Goal: Task Accomplishment & Management: Manage account settings

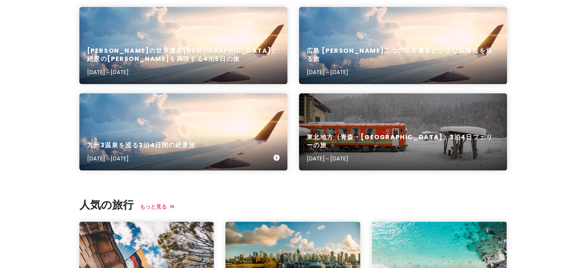
scroll to position [116, 0]
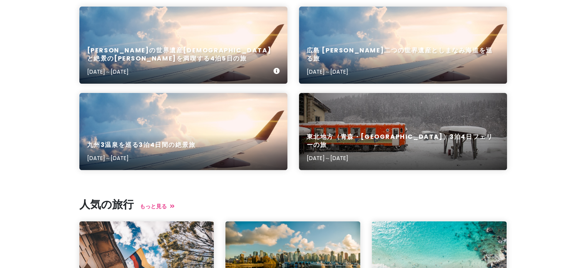
click at [193, 59] on font "[PERSON_NAME]の世界遺産[DEMOGRAPHIC_DATA]と絶景の[PERSON_NAME]を満喫する4泊5日の旅" at bounding box center [179, 54] width 185 height 17
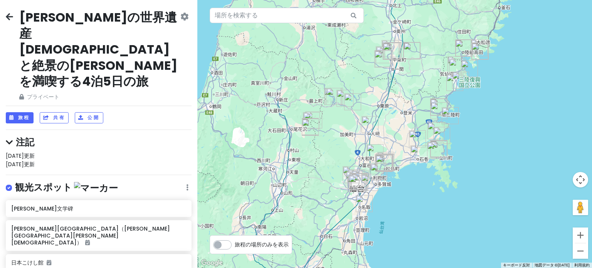
click at [26, 136] on font "注記" at bounding box center [25, 142] width 18 height 13
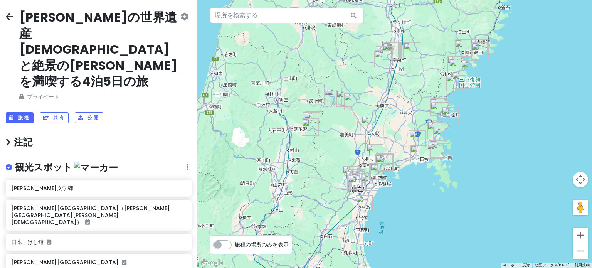
click at [8, 138] on icon at bounding box center [8, 142] width 5 height 8
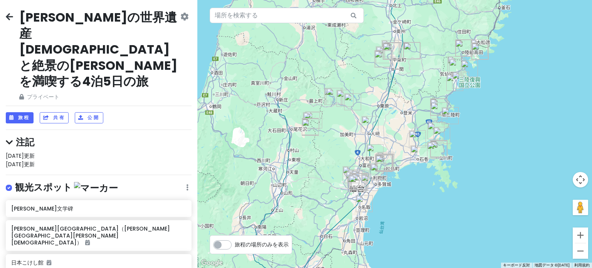
click at [53, 151] on div "[DATE]更新 [DATE]更新" at bounding box center [99, 159] width 186 height 17
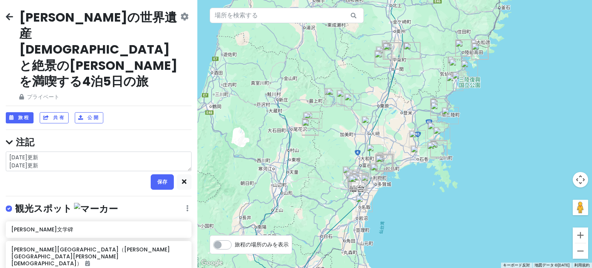
click at [66, 151] on textarea "[DATE]更新 [DATE]更新" at bounding box center [99, 161] width 186 height 20
type textarea "x"
type textarea "[DATE]更新 [DATE]更新"
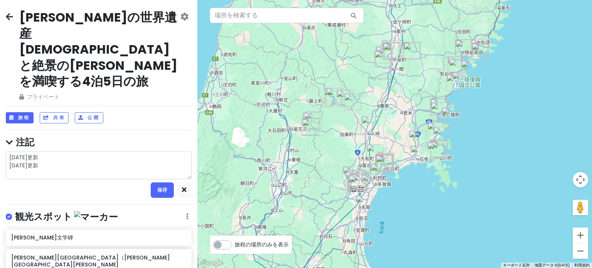
type textarea "x"
type textarea "[DATE]更新 [DATE]更新 8"
type textarea "x"
type textarea "[DATE]更新 [DATE]更新 8g"
type textarea "x"
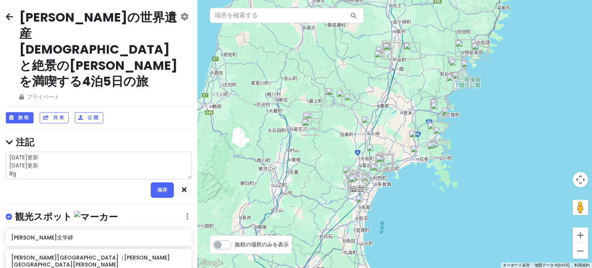
type textarea "[DATE]更新 [DATE]更新 8ga"
type textarea "x"
type textarea "[DATE]更新 [DATE]更新 8gat"
type textarea "x"
type textarea "[DATE]更新 [DATE]更新 8gatu"
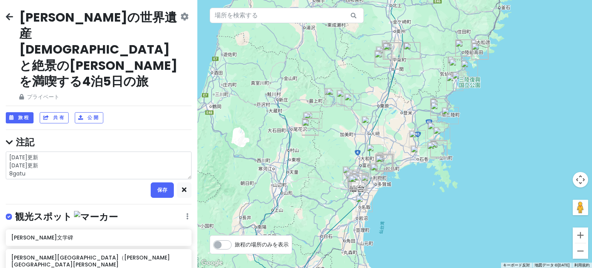
type textarea "x"
type textarea "[DATE]更新 [DATE]更新 8gat"
type textarea "x"
type textarea "[DATE]更新 [DATE]更新 8ga"
type textarea "x"
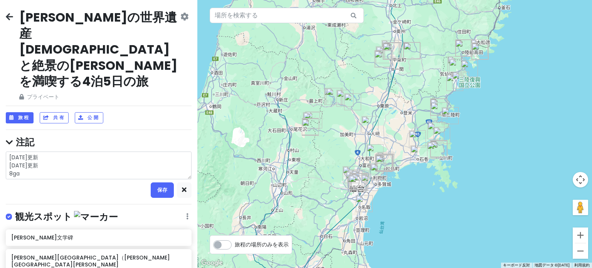
type textarea "[DATE]更新 [DATE]更新 8g"
type textarea "x"
type textarea "[DATE]更新 [DATE]更新 8"
type textarea "x"
type textarea "[DATE]更新 [DATE]更新"
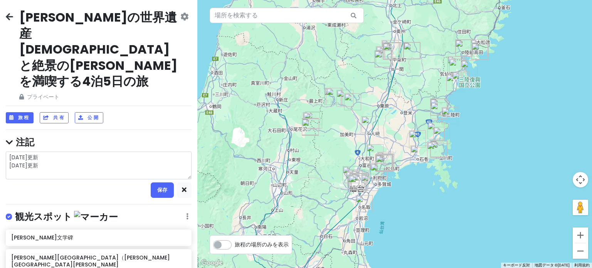
type textarea "x"
type textarea "[DATE]更新 [DATE]更新"
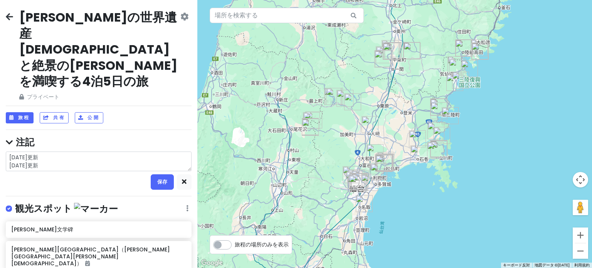
type textarea "x"
type textarea "[DATE]更新 [DATE]更新"
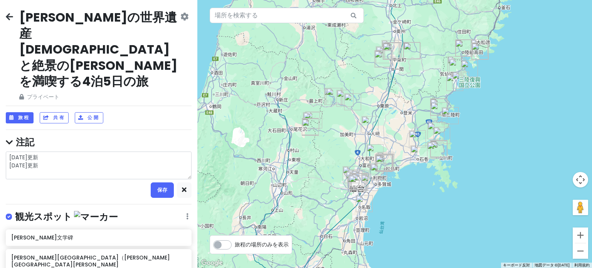
type textarea "x"
type textarea "[DATE]更新 [DATE]更新 8"
type textarea "x"
type textarea "[DATE]更新 [DATE]更新 8ｇ"
type textarea "x"
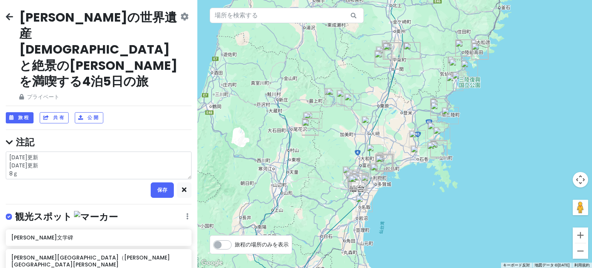
type textarea "[DATE]更新 [DATE]更新 8が"
type textarea "x"
type textarea "[DATE]更新 [DATE]更新 8がｔ"
type textarea "x"
type textarea "[DATE]更新 [DATE]更新 8がつ"
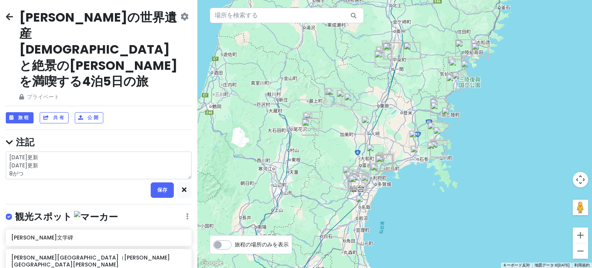
type textarea "x"
type textarea "[DATE]更新 [DATE]更新 ８月"
type textarea "x"
type textarea "[DATE]更新 [DATE]更新 8がつ"
type textarea "x"
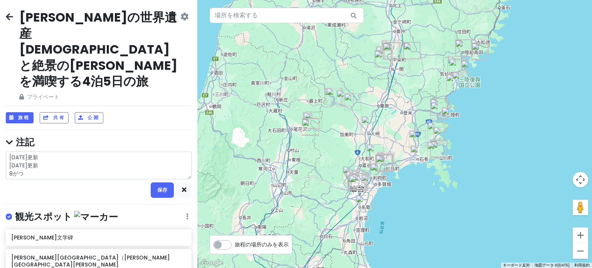
type textarea "[DATE]更新 [DATE]更新 がつ"
type textarea "x"
type textarea "[DATE]更新 [DATE]更新 月"
type textarea "x"
type textarea "[DATE]更新 [DATE]更新 がつ"
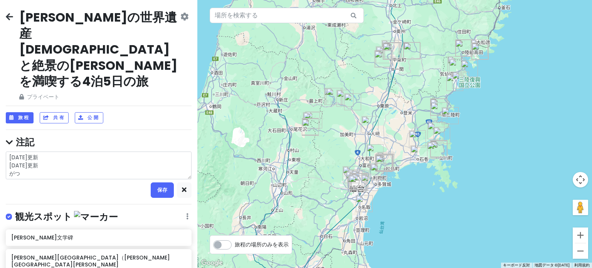
type textarea "x"
type textarea "[DATE]更新 [DATE]更新 が"
type textarea "x"
type textarea "[DATE]更新 [DATE]更新"
type textarea "x"
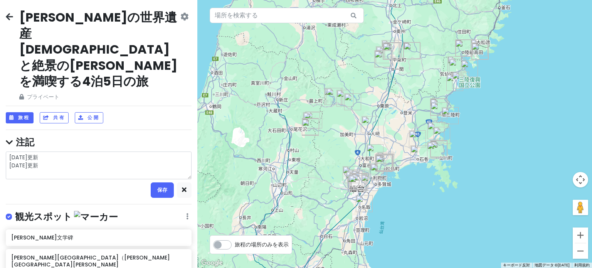
type textarea "[DATE]更新 [DATE]更新 8"
type textarea "x"
type textarea "[DATE]更新 [DATE]更新 8ｇ"
type textarea "x"
type textarea "[DATE]更新 [DATE]更新 8が"
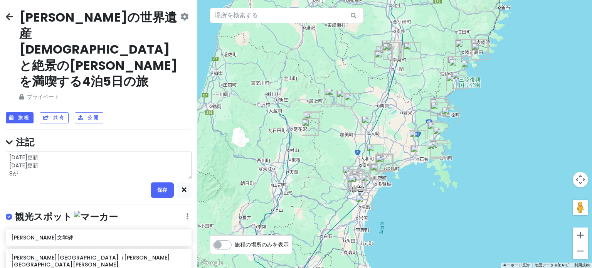
type textarea "x"
type textarea "[DATE]更新 [DATE]更新 8がｔ"
type textarea "x"
type textarea "[DATE]更新 [DATE]更新 8がつ"
type textarea "x"
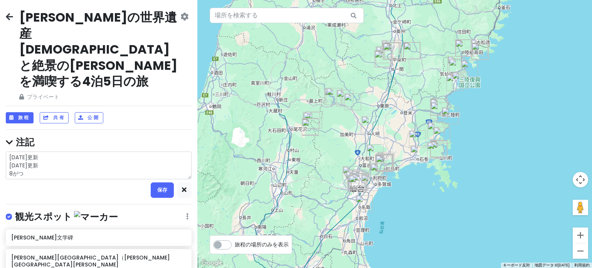
type textarea "[DATE]更新 [DATE]更新 ８月"
type textarea "x"
type textarea "[DATE]更新 [DATE]更新 ８"
type textarea "x"
type textarea "[DATE]更新 [DATE]更新"
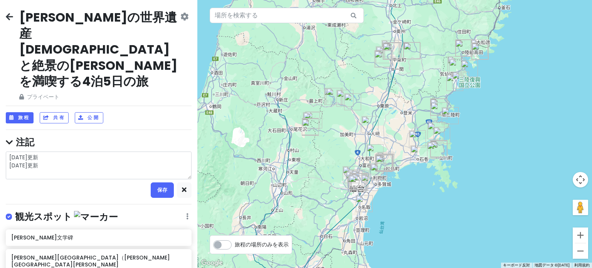
type textarea "x"
type textarea "[DATE]更新 [DATE]更新 8"
type textarea "x"
type textarea "[DATE]更新 [DATE]更新 8ｇ"
type textarea "x"
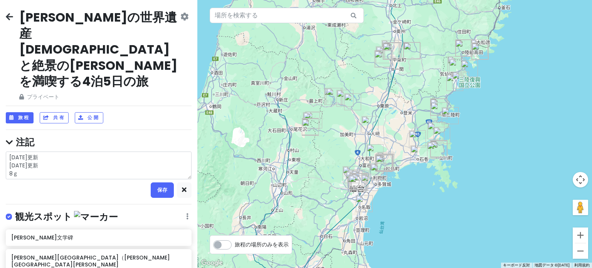
type textarea "[DATE]更新 [DATE]更新 8が"
type textarea "x"
type textarea "[DATE]更新 [DATE]更新 8がｔ"
type textarea "x"
type textarea "[DATE]更新 [DATE]更新 8がつ"
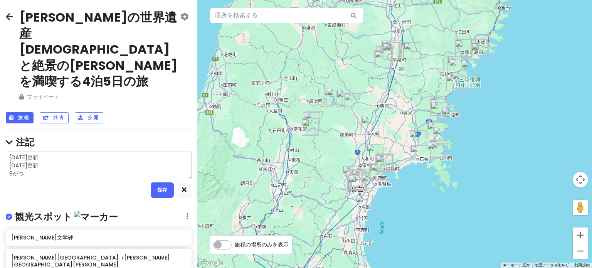
type textarea "x"
type textarea "[DATE]更新 [DATE]更新 8月"
type textarea "x"
type textarea "[DATE]更新 [DATE]更新 8月1"
type textarea "x"
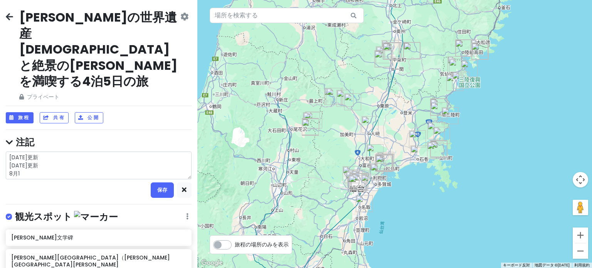
type textarea "[DATE]更新 [DATE]更新 8月13"
type textarea "x"
type textarea "[DATE]更新 [DATE]更新 8月１３"
type textarea "x"
type textarea "[DATE]更新 [DATE]更新 8月13"
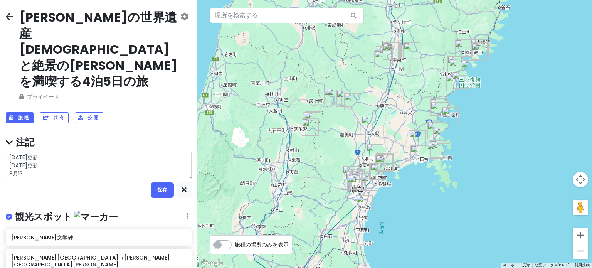
type textarea "x"
type textarea "[DATE]更新 [DATE]更新 8月13ｎ"
type textarea "x"
type textarea "[DATE]更新 [DATE]更新 8月13に"
type textarea "x"
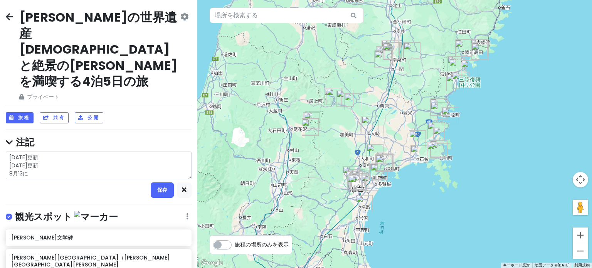
type textarea "[DATE]更新 [DATE]更新 8月13にｔ"
type textarea "x"
type textarea "[DATE]更新 [DATE]更新 8月13にち"
type textarea "x"
type textarea "[DATE]更新 [DATE]更新 [DATE]"
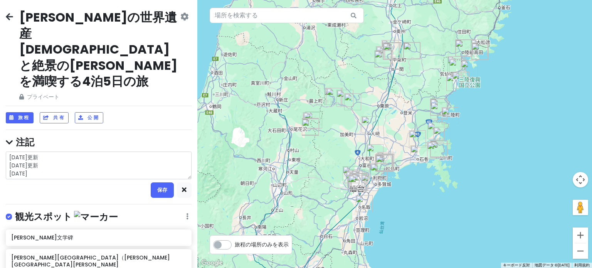
type textarea "x"
type textarea "[DATE]更新 [DATE]更新 [DATE]ｋ"
type textarea "x"
type textarea "[DATE]更新 [DATE]更新 [DATE]こ"
type textarea "x"
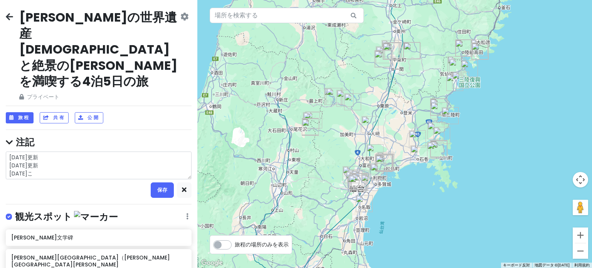
type textarea "[DATE]更新 [DATE]更新 [DATE]こう"
type textarea "x"
type textarea "[DATE]更新 [DATE]更新 [DATE]こうｓ"
type textarea "x"
type textarea "[DATE]更新 [DATE]更新 [DATE]こうし"
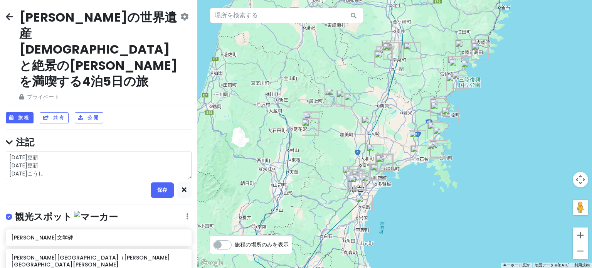
type textarea "x"
type textarea "[DATE]更新 [DATE]更新 [DATE]こうしｎ"
type textarea "x"
type textarea "[DATE]更新 [DATE]更新 [DATE]こうしん"
type textarea "x"
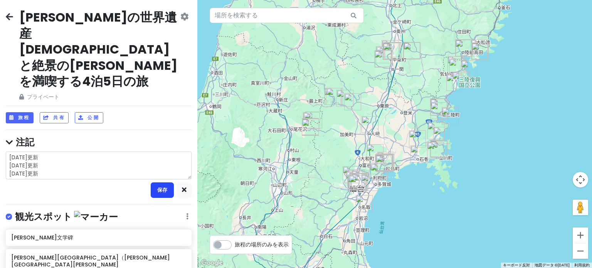
type textarea "[DATE]更新 [DATE]更新 [DATE]更新"
click at [157, 186] on font "保存" at bounding box center [162, 189] width 10 height 7
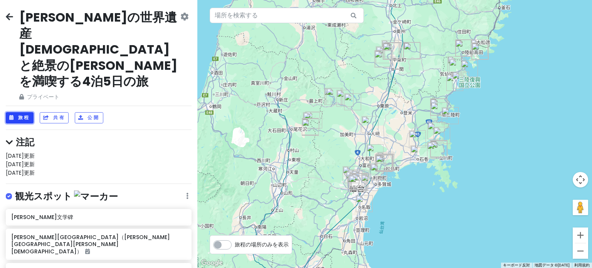
click at [21, 114] on font "旅程" at bounding box center [24, 117] width 12 height 7
